Goal: Task Accomplishment & Management: Manage account settings

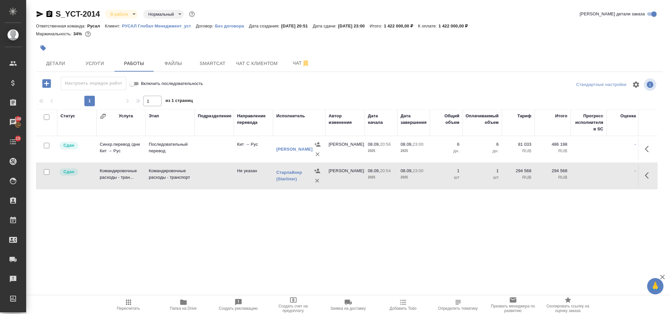
click at [132, 15] on body "🙏 .cls-1 fill:#fff; AWATERA Gorlenko Yuliua Клиенты Спецификации Заказы 100 Чат…" at bounding box center [335, 157] width 670 height 314
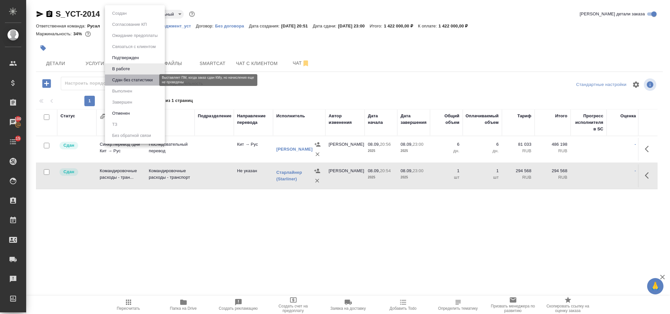
click at [134, 77] on button "Сдан без статистики" at bounding box center [132, 80] width 44 height 7
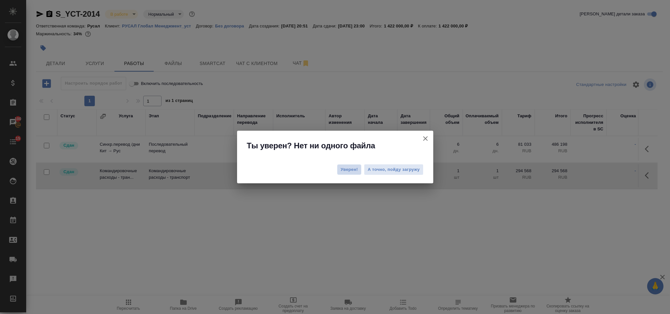
click at [354, 168] on span "Уверен!" at bounding box center [349, 170] width 17 height 7
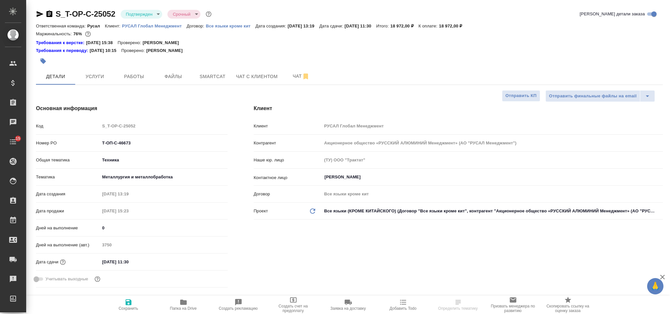
select select "RU"
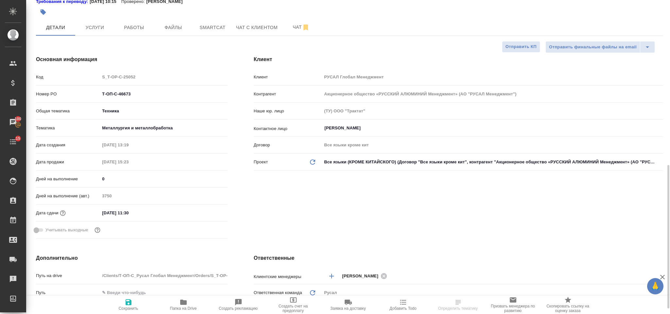
scroll to position [196, 0]
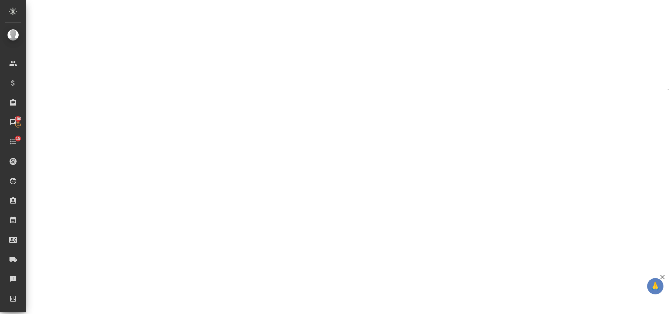
select select "RU"
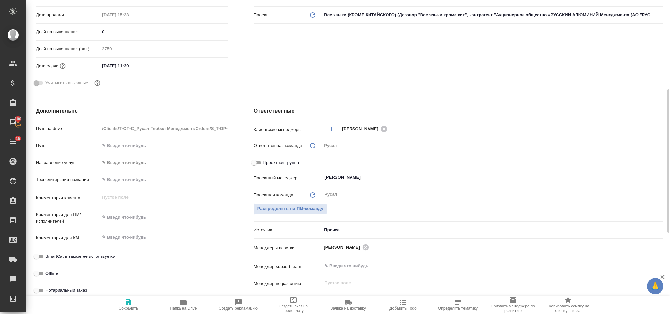
type textarea "x"
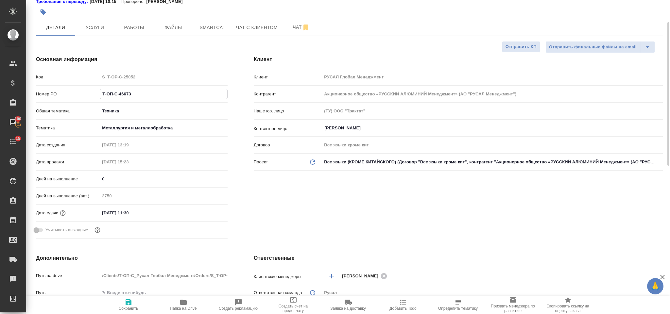
drag, startPoint x: 133, startPoint y: 97, endPoint x: 95, endPoint y: 97, distance: 38.3
click at [95, 97] on div "Номер PO Т-ОП-С-46673" at bounding box center [132, 93] width 192 height 11
click at [209, 30] on span "Smartcat" at bounding box center [212, 28] width 31 height 8
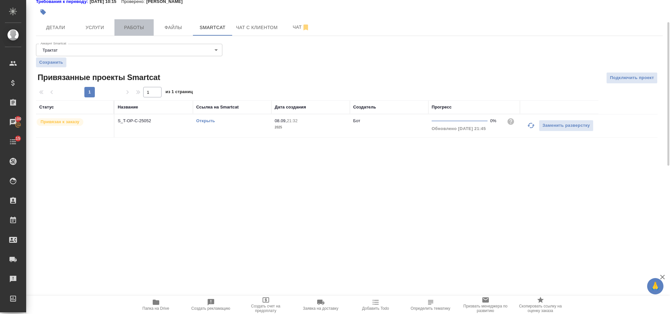
click at [140, 28] on span "Работы" at bounding box center [133, 28] width 31 height 8
